Goal: Information Seeking & Learning: Learn about a topic

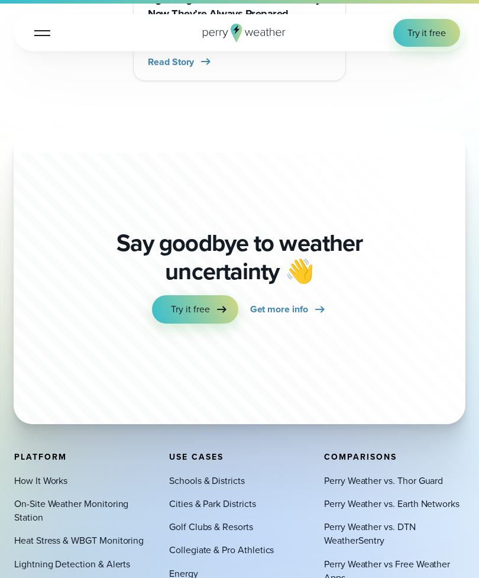
scroll to position [8595, 0]
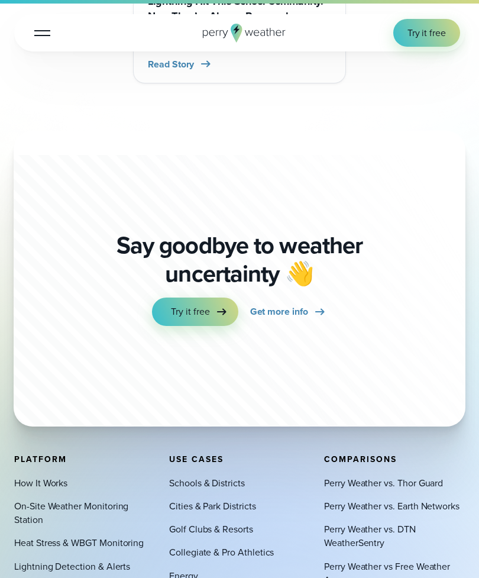
click at [39, 477] on link "How It Works" at bounding box center [40, 484] width 53 height 14
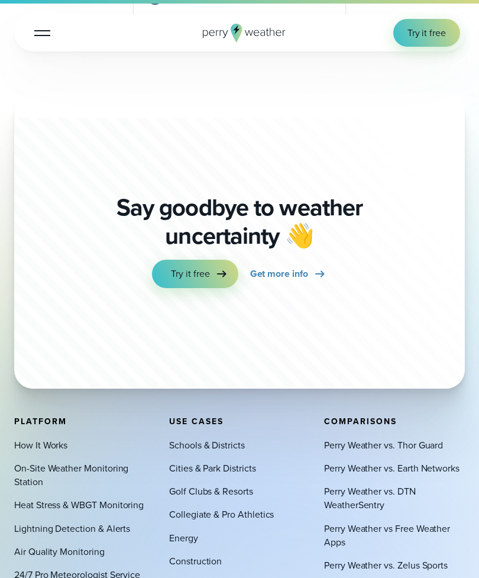
click at [418, 522] on link "Perry Weather vs Free Weather Apps" at bounding box center [394, 535] width 141 height 27
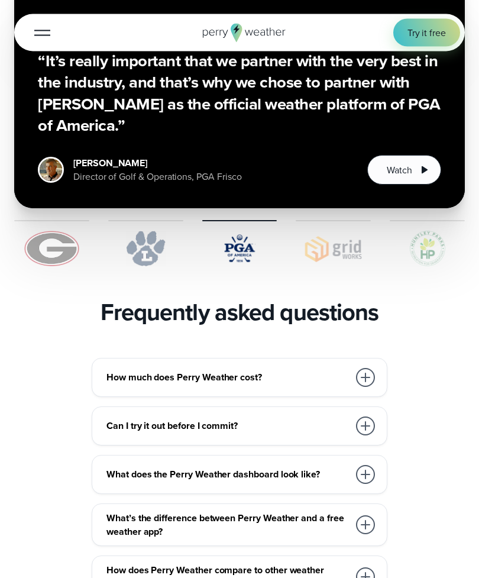
scroll to position [2264, 0]
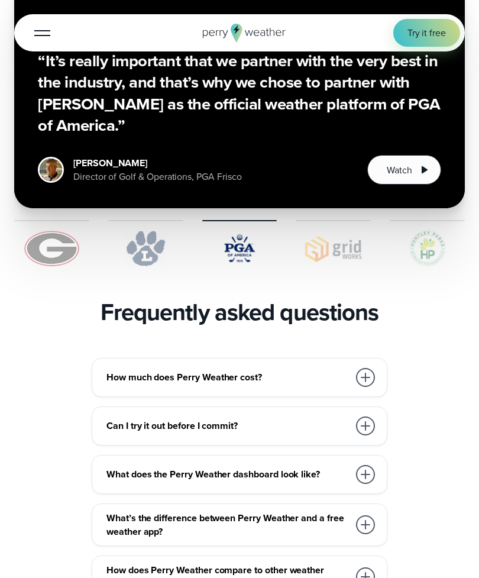
click at [371, 368] on div at bounding box center [365, 377] width 19 height 19
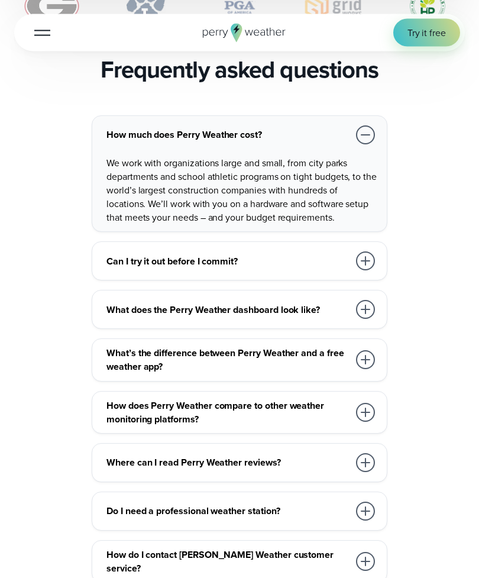
scroll to position [2507, 0]
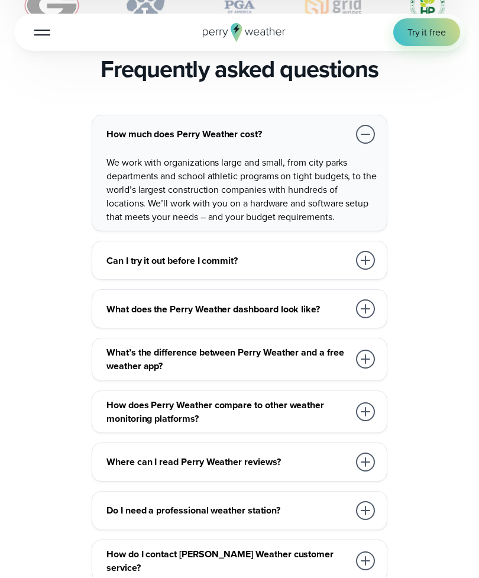
click at [368, 350] on div at bounding box center [365, 359] width 19 height 19
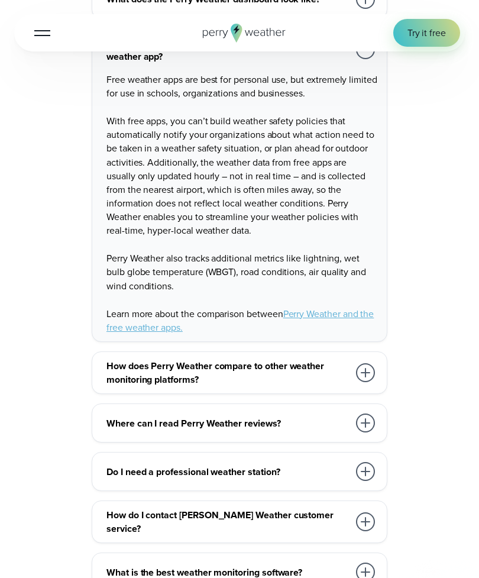
scroll to position [2761, 0]
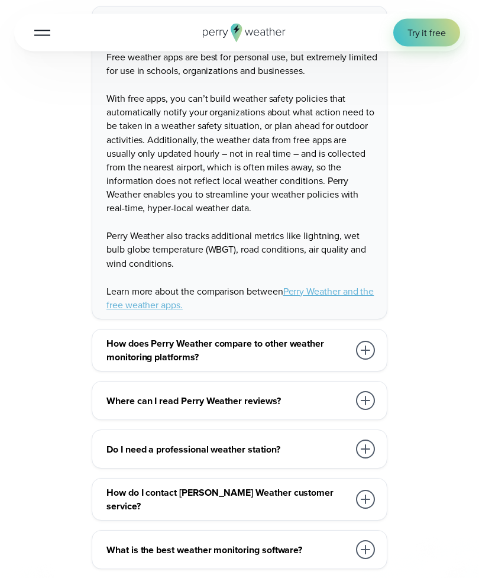
click at [374, 440] on div at bounding box center [365, 449] width 19 height 19
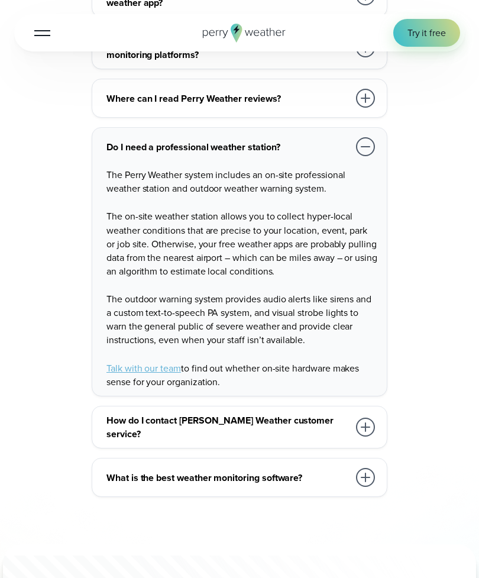
scroll to position [2794, 0]
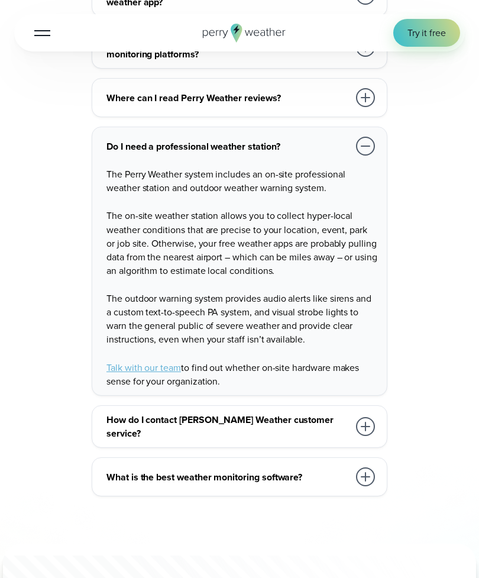
click at [372, 468] on div at bounding box center [365, 477] width 19 height 19
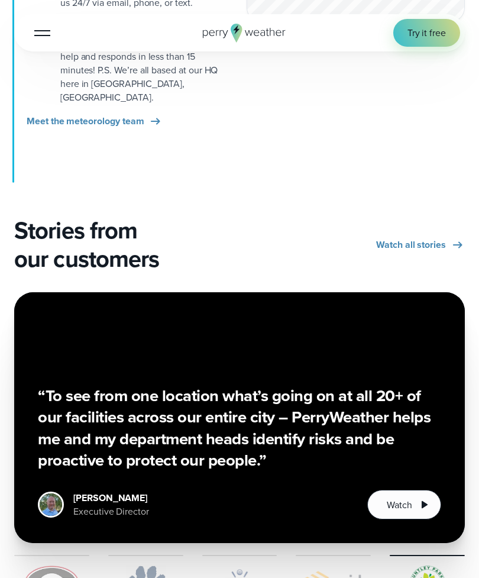
scroll to position [1900, 0]
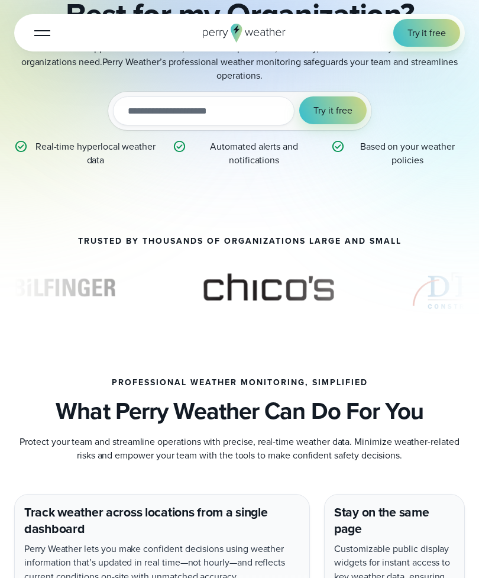
scroll to position [214, 0]
